Goal: Transaction & Acquisition: Purchase product/service

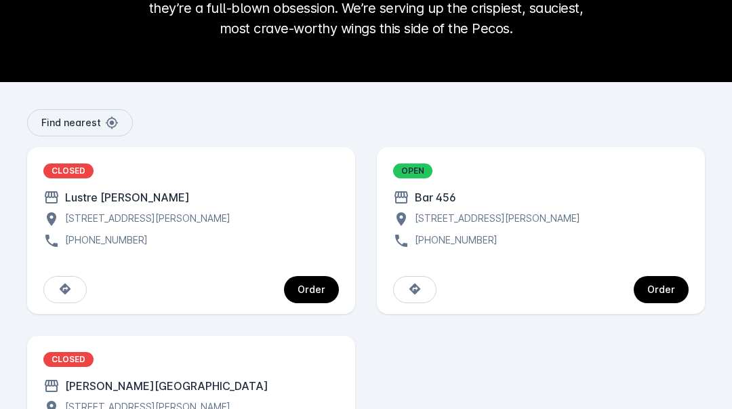
scroll to position [271, 0]
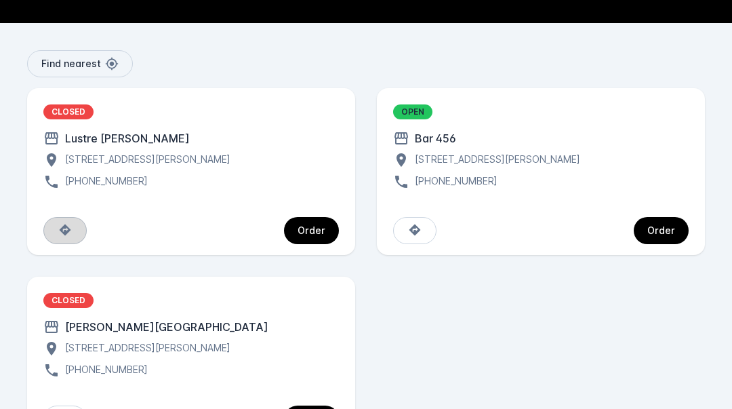
click at [70, 237] on span at bounding box center [65, 230] width 14 height 15
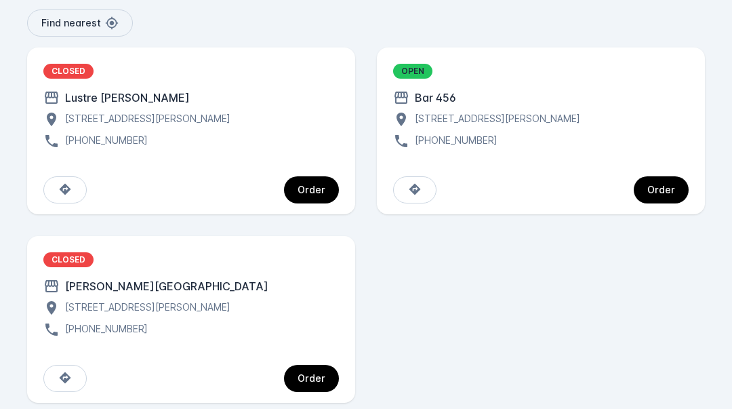
scroll to position [332, 0]
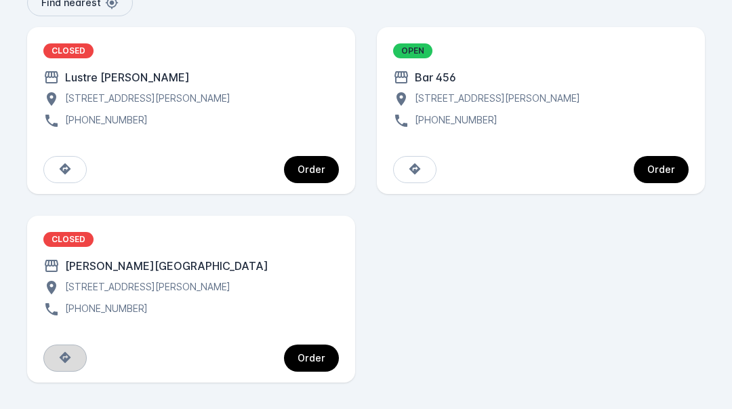
click at [69, 363] on span at bounding box center [65, 358] width 14 height 15
click at [414, 167] on icon at bounding box center [415, 169] width 14 height 14
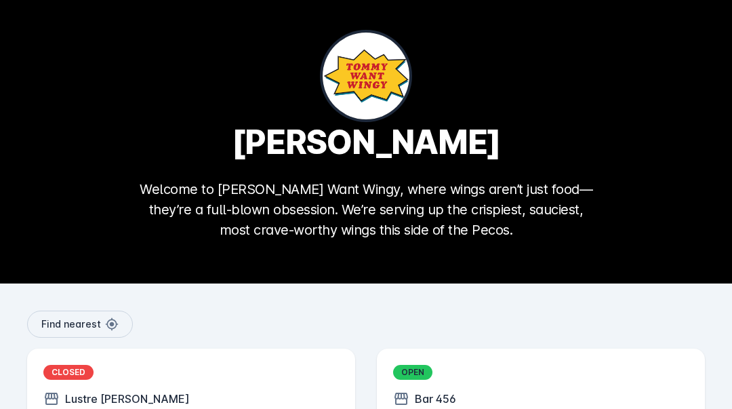
scroll to position [0, 0]
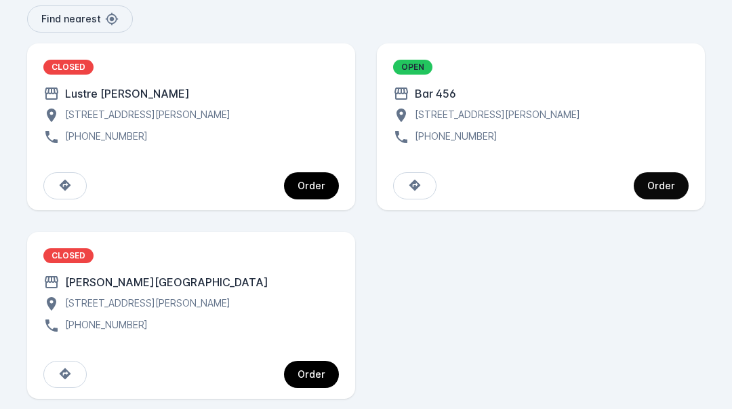
scroll to position [332, 0]
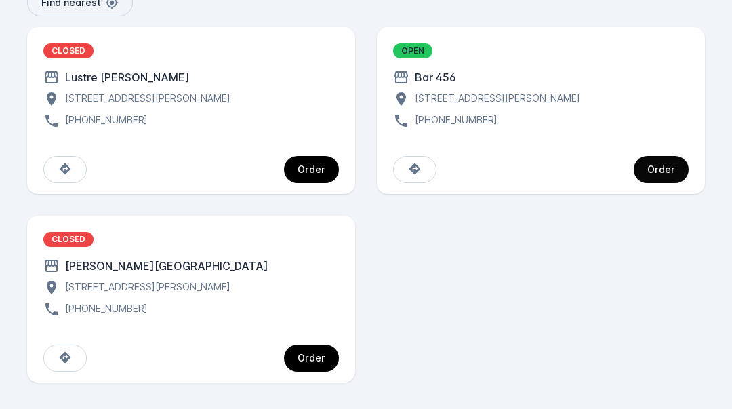
click at [656, 169] on div "Order" at bounding box center [662, 169] width 28 height 9
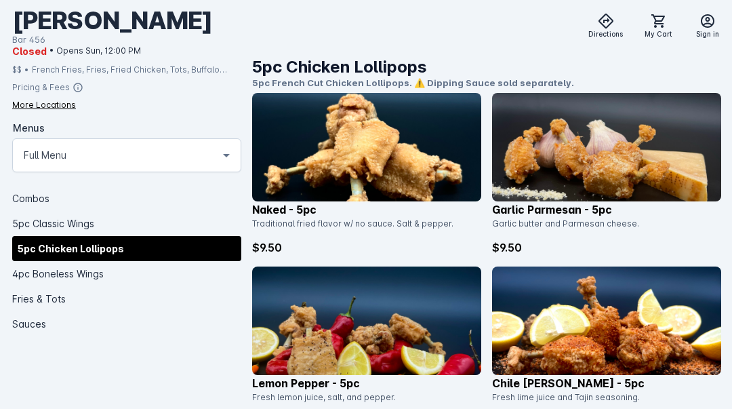
scroll to position [949, 0]
